Goal: Navigation & Orientation: Understand site structure

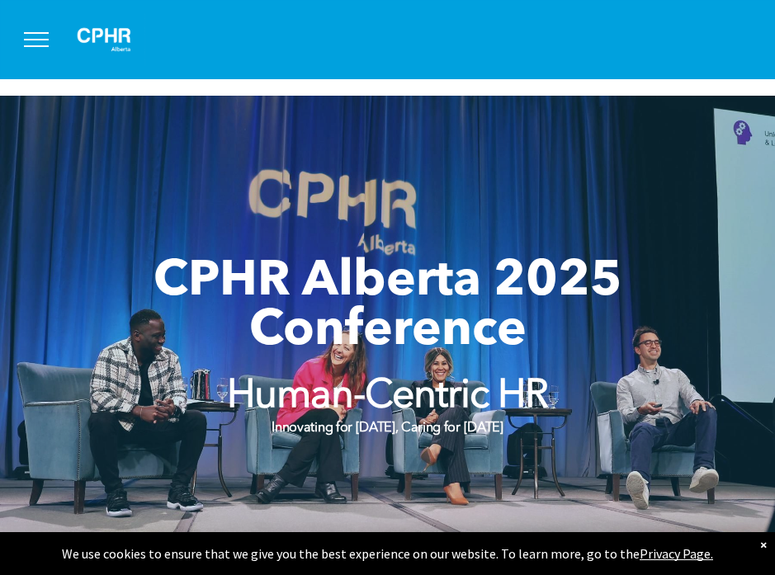
click at [43, 40] on button "menu" at bounding box center [36, 39] width 43 height 43
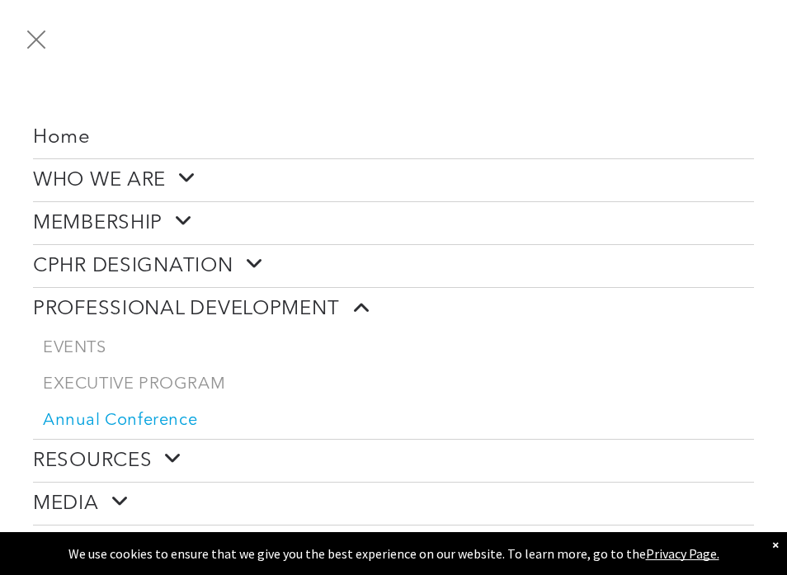
click at [74, 148] on span "Home" at bounding box center [62, 138] width 58 height 24
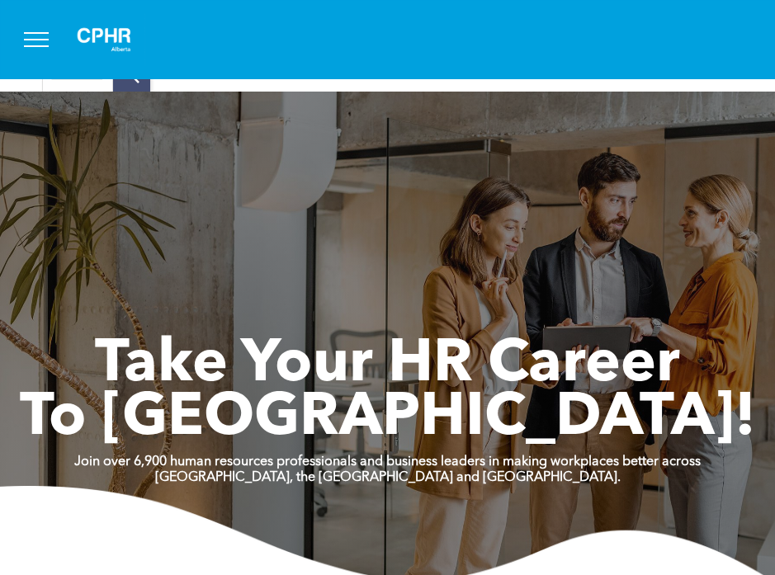
click at [28, 43] on button "menu" at bounding box center [36, 39] width 43 height 43
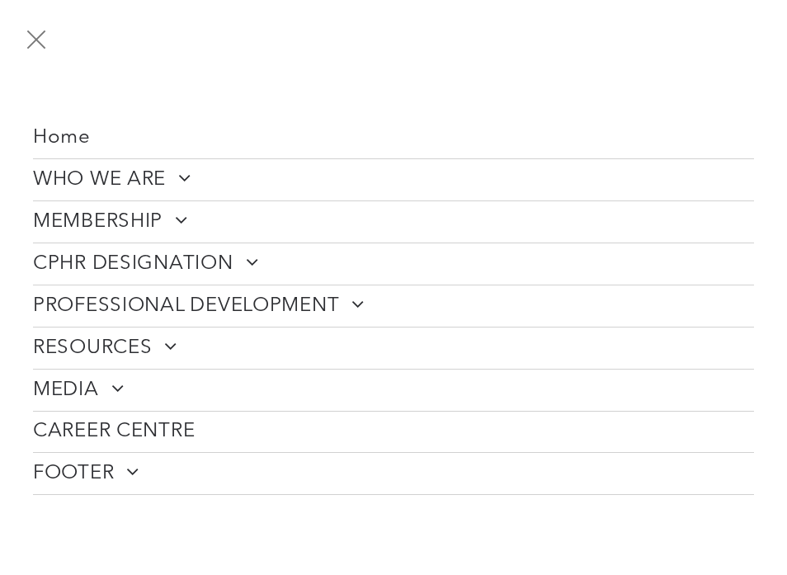
click at [72, 350] on span "RESOURCES" at bounding box center [105, 348] width 144 height 25
